Goal: Navigation & Orientation: Find specific page/section

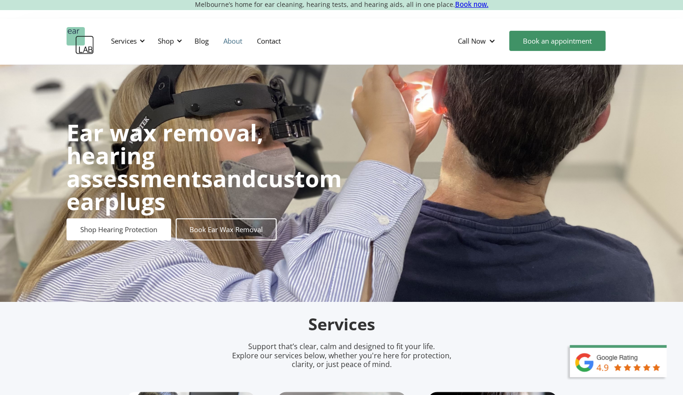
click at [236, 39] on link "About" at bounding box center [232, 41] width 33 height 27
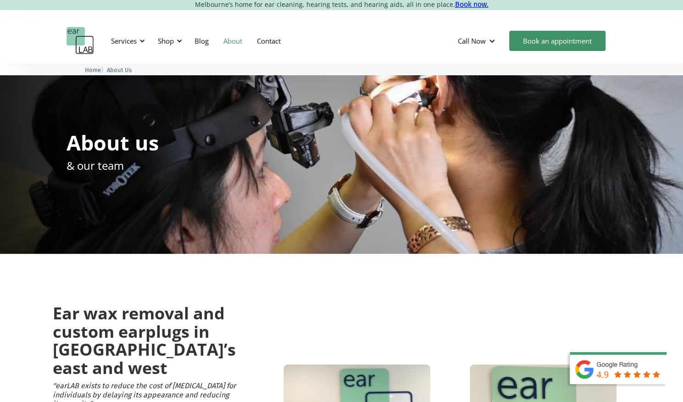
click at [80, 44] on img "home" at bounding box center [81, 41] width 28 height 28
